Goal: Check status: Check status

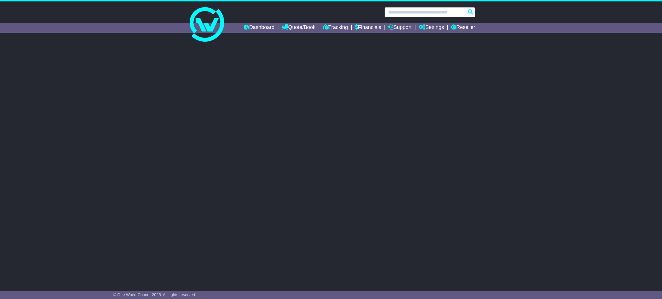
click at [424, 15] on input "text" at bounding box center [429, 12] width 91 height 10
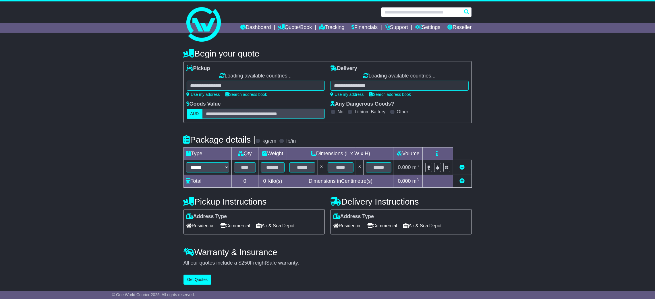
paste input "**********"
type input "**********"
select select "**"
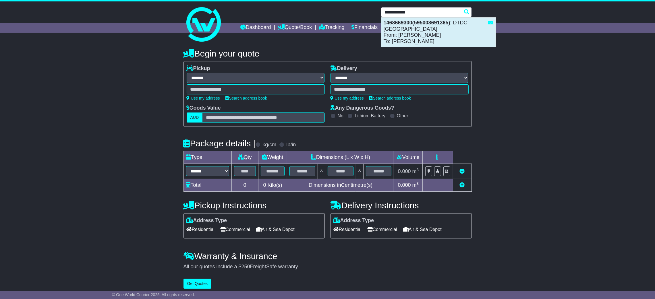
click at [440, 33] on div "1468669300(595003691365) : DTDC Australia From: Hannah Ajaj To: Hannah Ajaj" at bounding box center [438, 32] width 114 height 29
type input "**********"
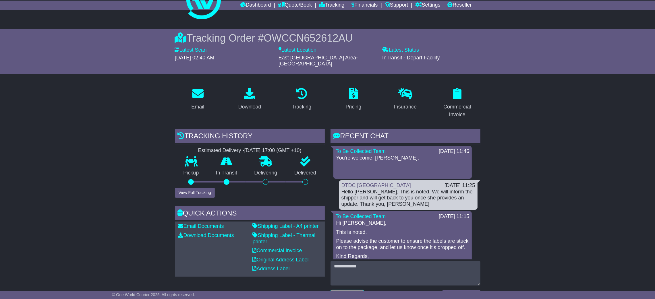
scroll to position [43, 0]
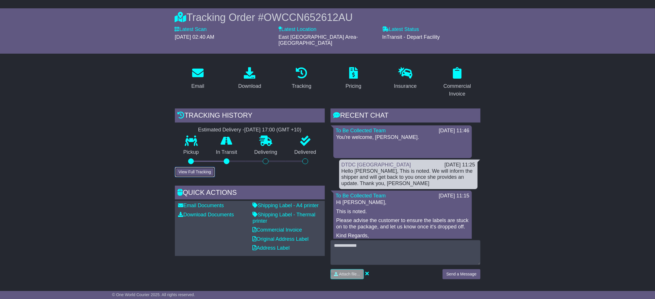
click at [198, 167] on button "View Full Tracking" at bounding box center [195, 172] width 40 height 10
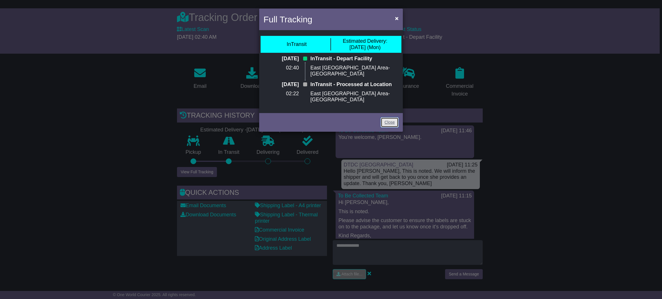
click at [390, 117] on link "Close" at bounding box center [389, 122] width 18 height 10
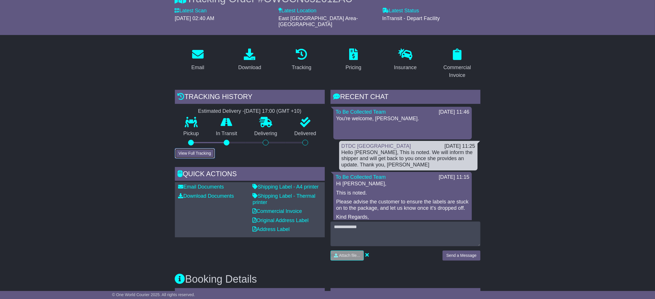
scroll to position [0, 0]
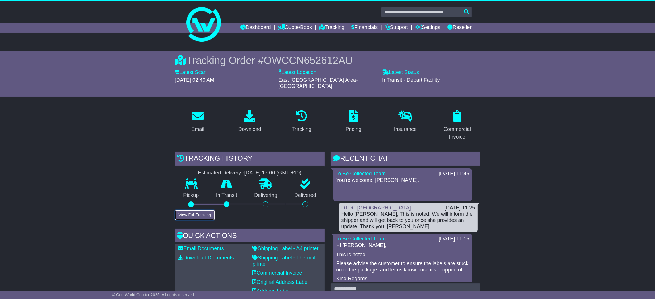
click at [204, 211] on button "View Full Tracking" at bounding box center [195, 215] width 40 height 10
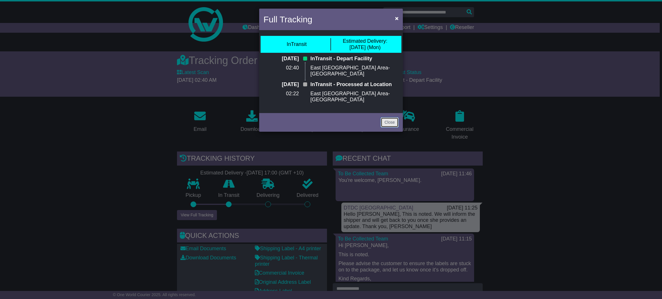
drag, startPoint x: 391, startPoint y: 120, endPoint x: 388, endPoint y: 120, distance: 2.9
click at [391, 120] on link "Close" at bounding box center [389, 122] width 18 height 10
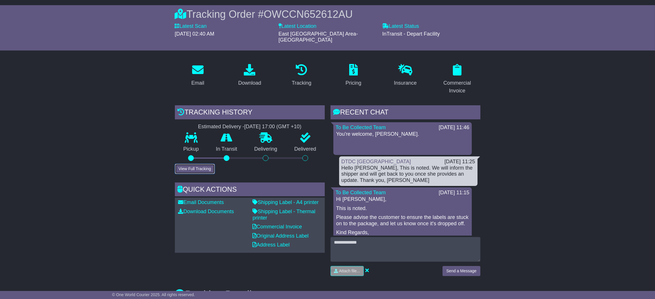
scroll to position [258, 0]
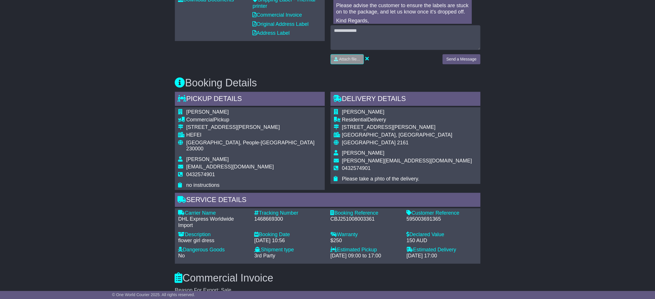
click at [268, 216] on div "1468669300" at bounding box center [289, 219] width 70 height 6
copy div "1468669300"
click at [483, 230] on div "Service Details Carrier Name - DHL Express Worldwide Import Description - flowe…" at bounding box center [327, 228] width 311 height 71
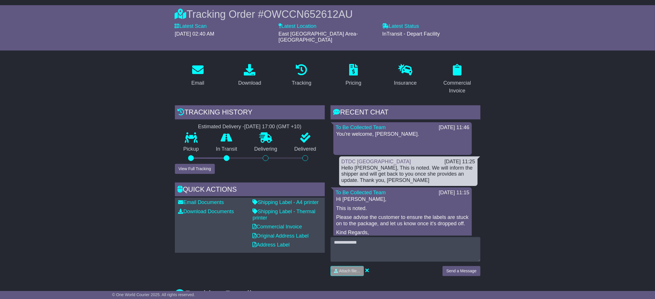
scroll to position [43, 0]
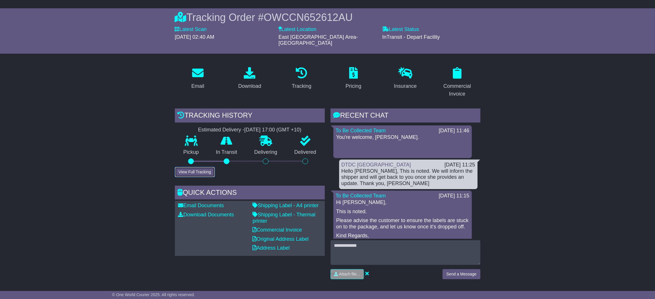
click at [198, 167] on button "View Full Tracking" at bounding box center [195, 172] width 40 height 10
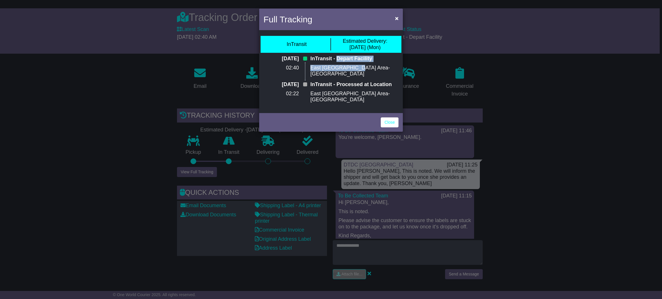
drag, startPoint x: 339, startPoint y: 60, endPoint x: 366, endPoint y: 67, distance: 27.8
click at [366, 67] on div "InTransit - Depart Facility East China Area-CN" at bounding box center [354, 69] width 94 height 26
copy div "Depart Facility East China Area-CN"
click at [387, 117] on link "Close" at bounding box center [389, 122] width 18 height 10
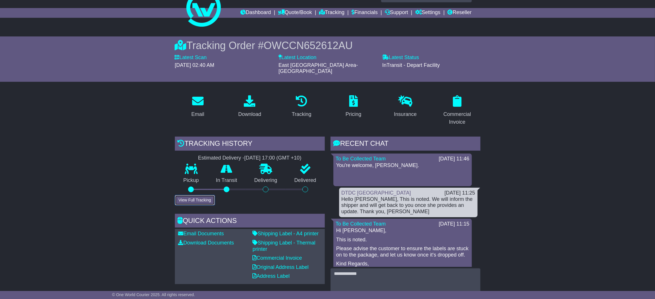
scroll to position [0, 0]
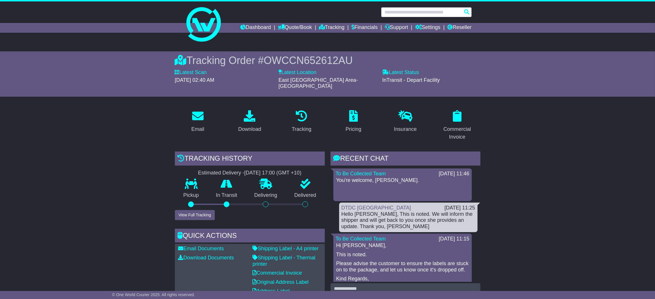
click at [404, 12] on input "text" at bounding box center [426, 12] width 91 height 10
paste input "**********"
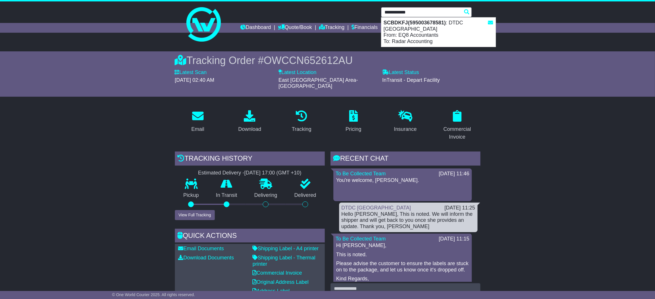
click at [421, 25] on strong "SCBDKFJ(595003678581)" at bounding box center [415, 23] width 62 height 6
type input "*******"
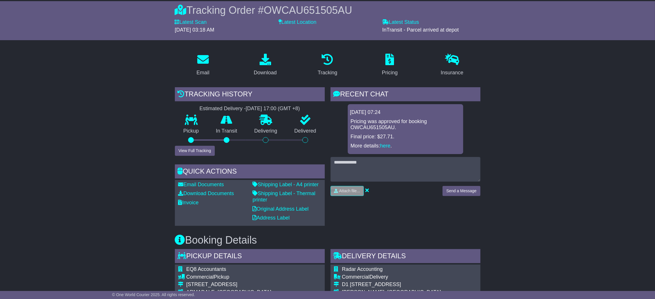
scroll to position [43, 0]
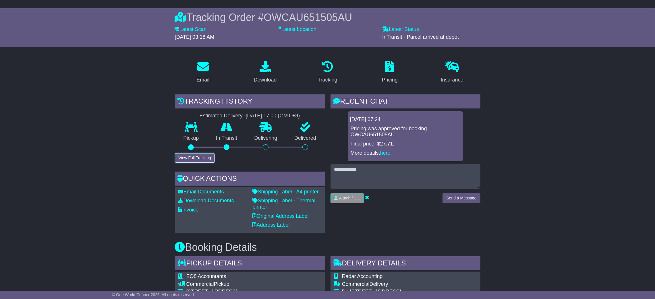
click at [196, 157] on button "View Full Tracking" at bounding box center [195, 158] width 40 height 10
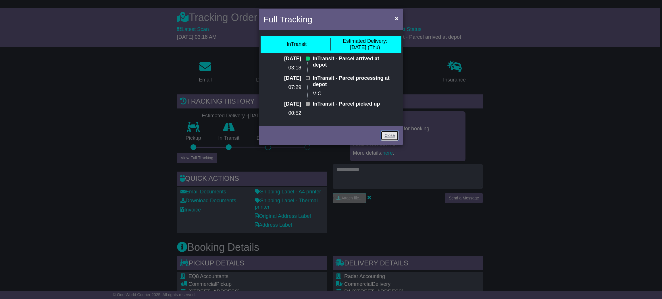
click at [388, 132] on link "Close" at bounding box center [389, 136] width 18 height 10
